Goal: Task Accomplishment & Management: Manage account settings

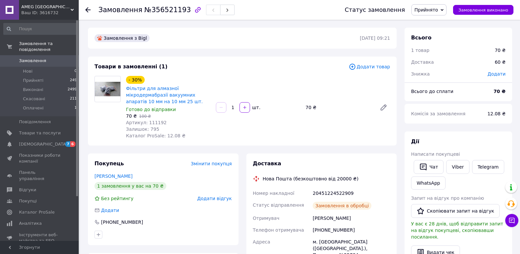
scroll to position [164, 0]
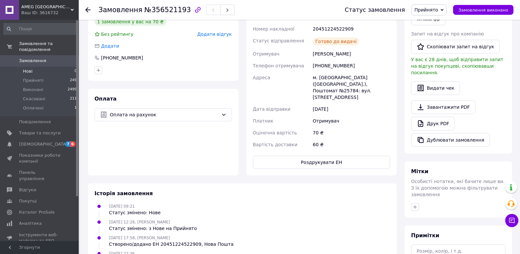
click at [45, 67] on li "Нові 0" at bounding box center [40, 71] width 81 height 9
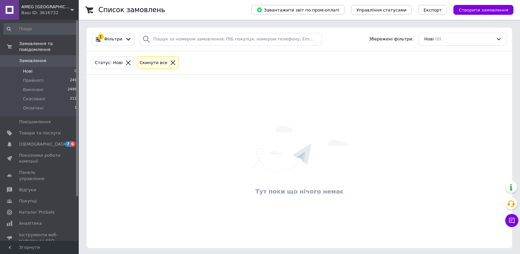
click at [170, 65] on icon at bounding box center [173, 63] width 6 height 6
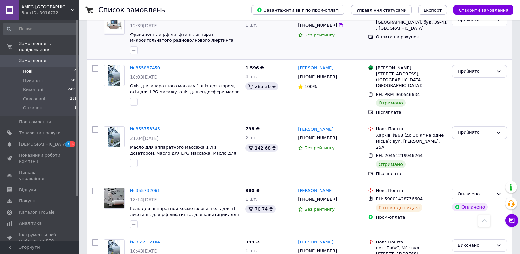
scroll to position [230, 0]
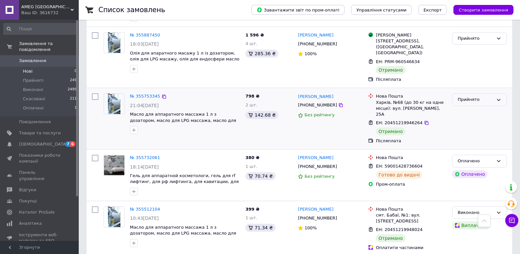
click at [496, 93] on div "Прийнято" at bounding box center [479, 99] width 55 height 13
click at [476, 107] on li "Виконано" at bounding box center [479, 113] width 54 height 12
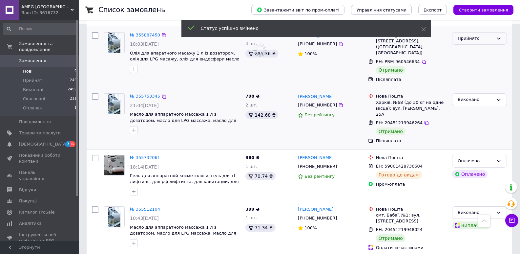
click at [497, 36] on icon at bounding box center [498, 38] width 5 height 5
click at [486, 46] on li "Виконано" at bounding box center [479, 52] width 54 height 12
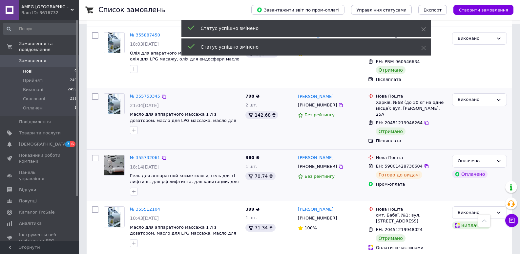
scroll to position [263, 0]
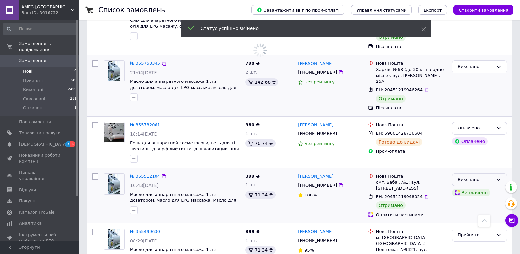
click at [498, 177] on icon at bounding box center [498, 179] width 5 height 5
click at [499, 137] on div "Оплачено Оплачено" at bounding box center [480, 142] width 60 height 46
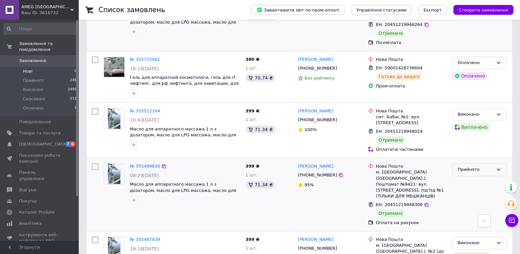
scroll to position [328, 0]
click at [500, 163] on div "Прийнято" at bounding box center [479, 169] width 55 height 13
click at [491, 177] on li "Виконано" at bounding box center [479, 183] width 54 height 12
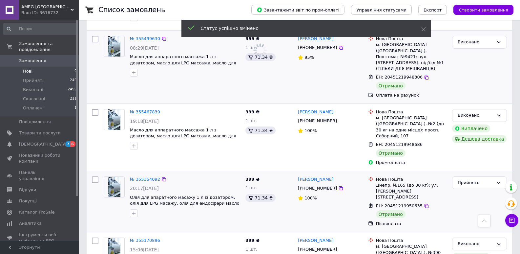
scroll to position [459, 0]
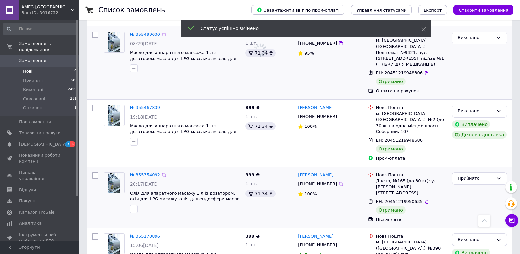
click at [496, 169] on div "Прийнято" at bounding box center [480, 197] width 60 height 56
click at [498, 176] on icon at bounding box center [498, 178] width 5 height 5
click at [476, 186] on li "Виконано" at bounding box center [479, 192] width 54 height 12
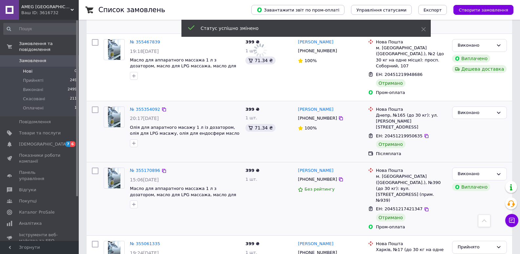
scroll to position [558, 0]
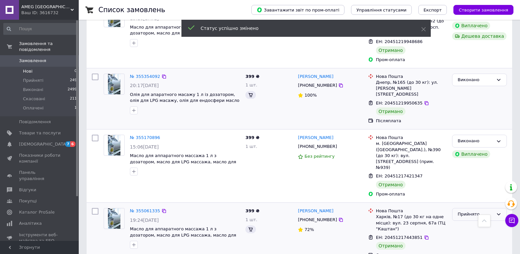
click at [500, 213] on icon at bounding box center [499, 214] width 4 height 2
click at [481, 222] on li "Виконано" at bounding box center [479, 228] width 54 height 12
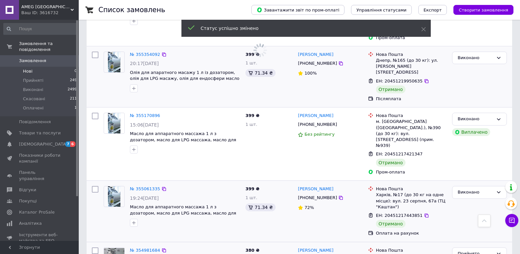
scroll to position [656, 0]
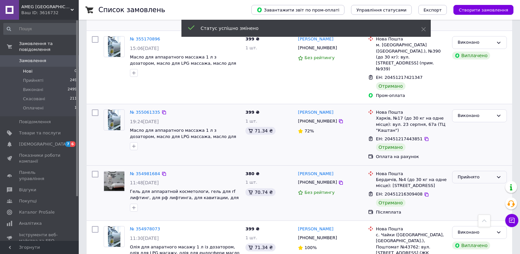
click at [495, 171] on div "Прийнято" at bounding box center [479, 177] width 55 height 13
click at [466, 184] on li "Виконано" at bounding box center [479, 190] width 54 height 12
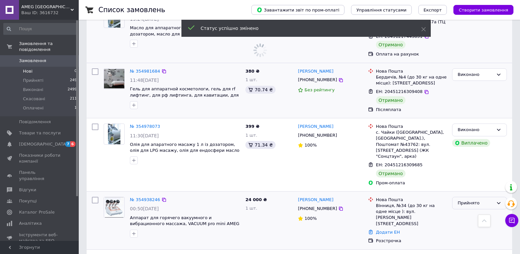
scroll to position [788, 0]
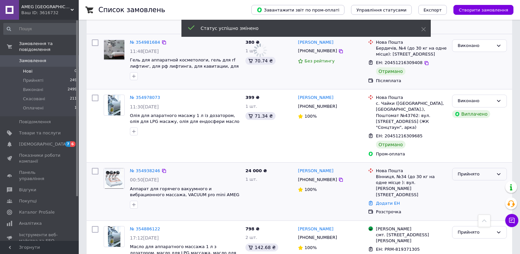
click at [497, 173] on icon at bounding box center [499, 174] width 4 height 2
click at [479, 181] on li "Виконано" at bounding box center [479, 187] width 54 height 12
click at [497, 171] on icon at bounding box center [498, 173] width 5 height 5
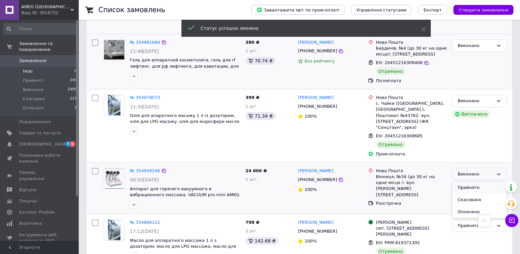
click at [474, 181] on li "Прийнято" at bounding box center [479, 187] width 54 height 12
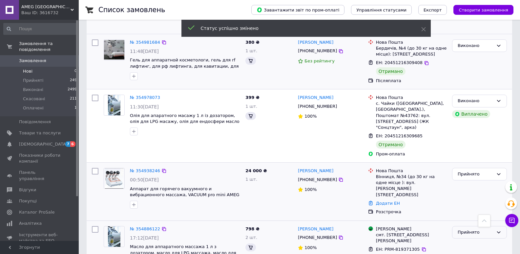
scroll to position [820, 0]
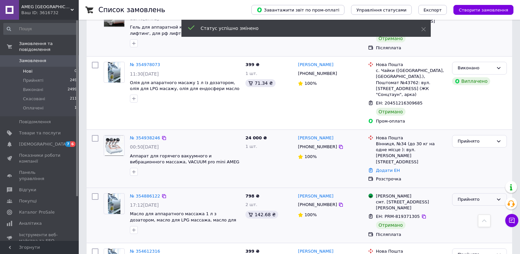
click at [499, 193] on div "Прийнято" at bounding box center [479, 199] width 55 height 13
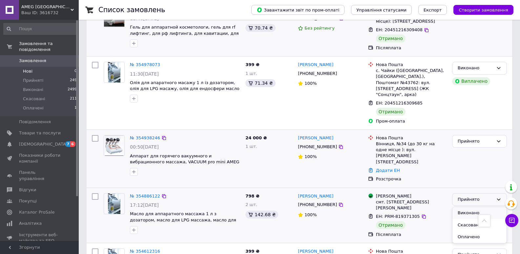
click at [481, 207] on li "Виконано" at bounding box center [479, 213] width 54 height 12
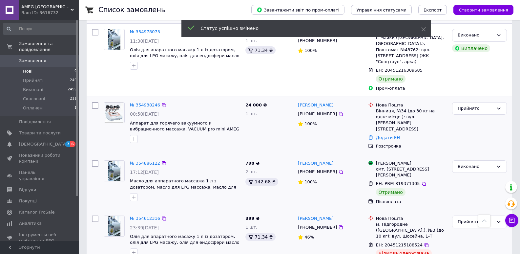
scroll to position [919, 0]
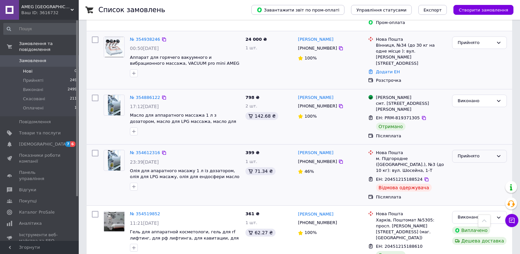
click at [499, 153] on icon at bounding box center [498, 155] width 5 height 5
click at [466, 176] on li "Скасовано" at bounding box center [479, 182] width 54 height 12
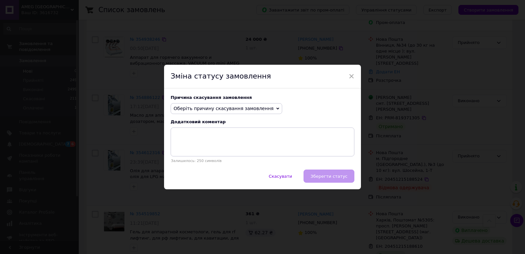
click at [276, 110] on icon at bounding box center [277, 108] width 3 height 3
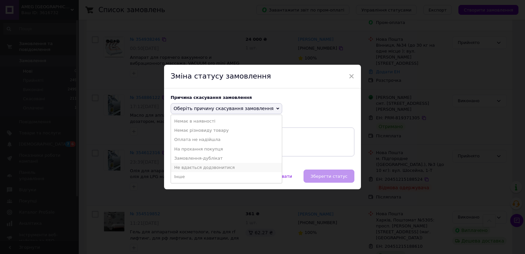
click at [243, 168] on li "Не вдається додзвонитися" at bounding box center [226, 167] width 111 height 9
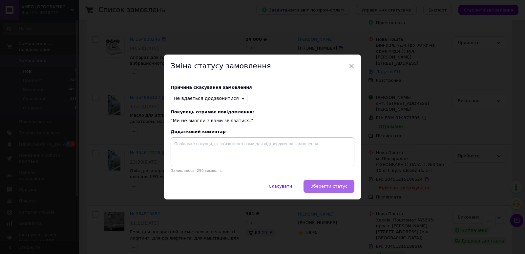
click at [322, 190] on button "Зберегти статус" at bounding box center [329, 185] width 51 height 13
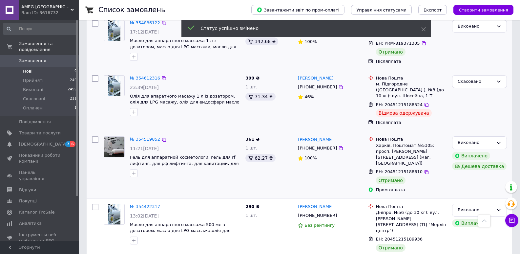
scroll to position [1001, 0]
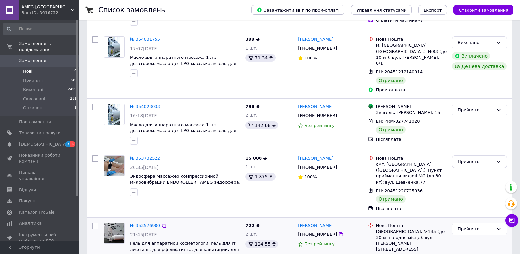
scroll to position [164, 0]
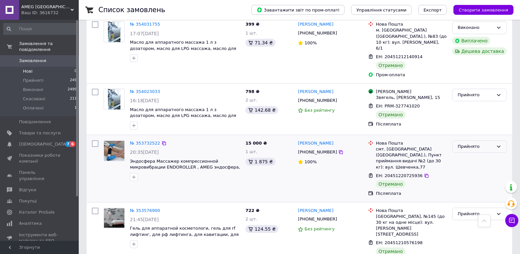
click at [497, 145] on icon at bounding box center [499, 146] width 4 height 2
click at [487, 154] on li "Виконано" at bounding box center [479, 160] width 54 height 12
